Goal: Find specific page/section: Find specific page/section

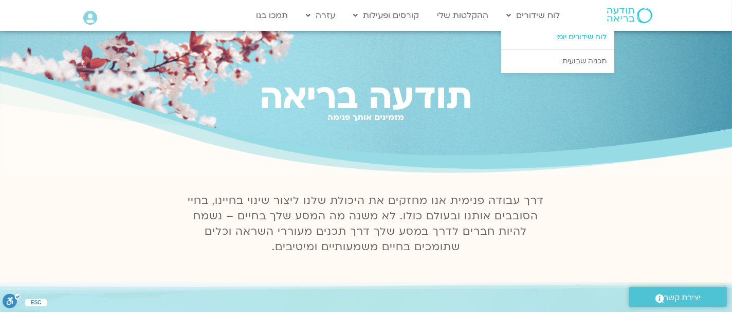
click at [570, 37] on link "לוח שידורים יומי" at bounding box center [557, 37] width 113 height 24
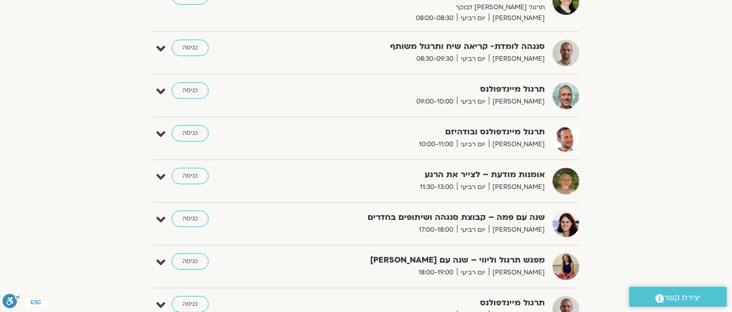
scroll to position [342, 0]
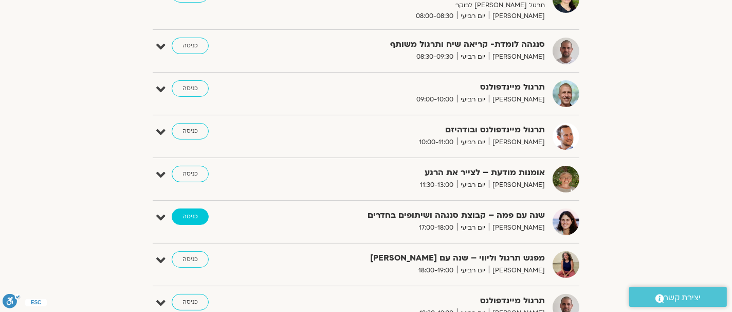
click at [194, 213] on link "כניסה" at bounding box center [190, 216] width 37 height 16
